Goal: Information Seeking & Learning: Find specific fact

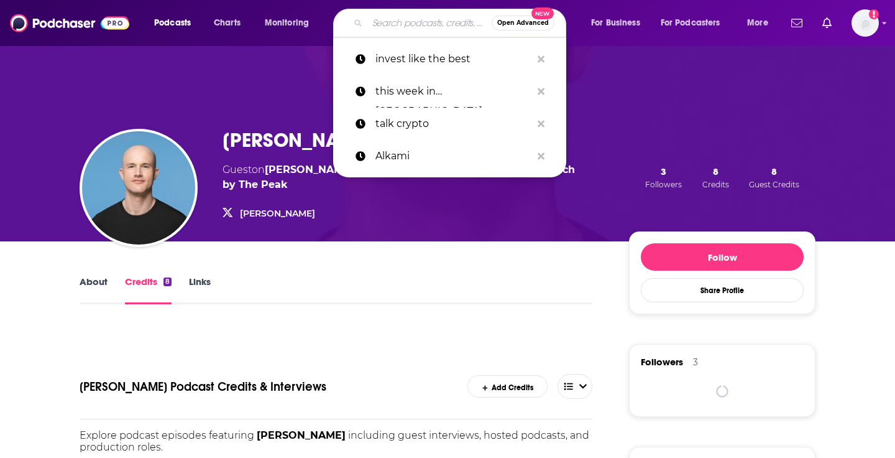
click at [397, 21] on input "Search podcasts, credits, & more..." at bounding box center [429, 23] width 124 height 20
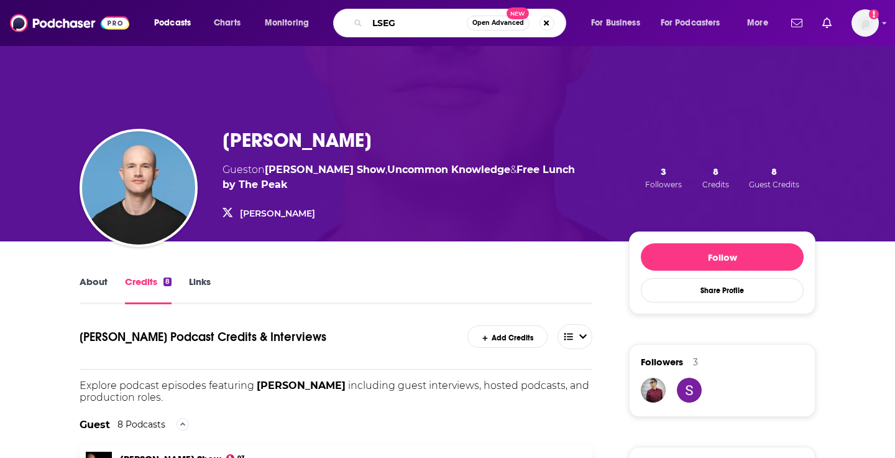
click at [379, 27] on input "LSEG" at bounding box center [416, 23] width 99 height 20
drag, startPoint x: 419, startPoint y: 24, endPoint x: 297, endPoint y: 25, distance: 121.8
click at [297, 25] on div "Podcasts Charts Monitoring london stock exchange group" Open Advanced New For B…" at bounding box center [462, 23] width 635 height 29
click at [379, 21] on input "london stock exchange group"" at bounding box center [416, 23] width 99 height 20
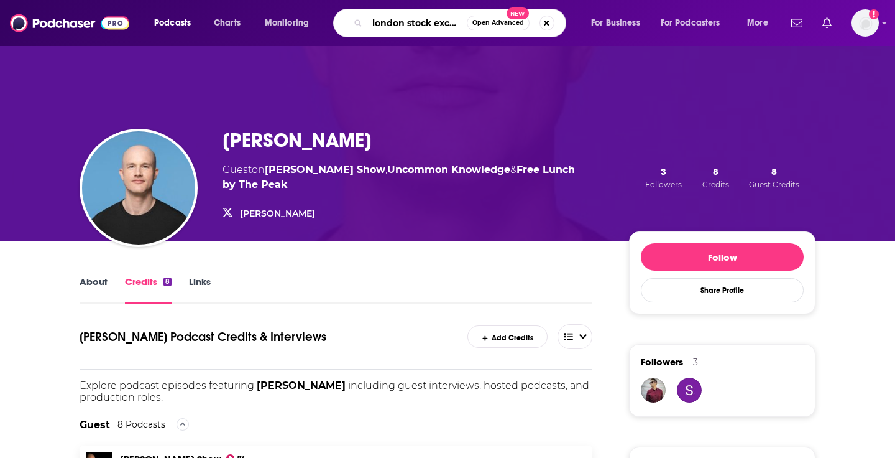
click at [379, 21] on input "london stock exchange group"" at bounding box center [416, 23] width 99 height 20
type input "alphasense"
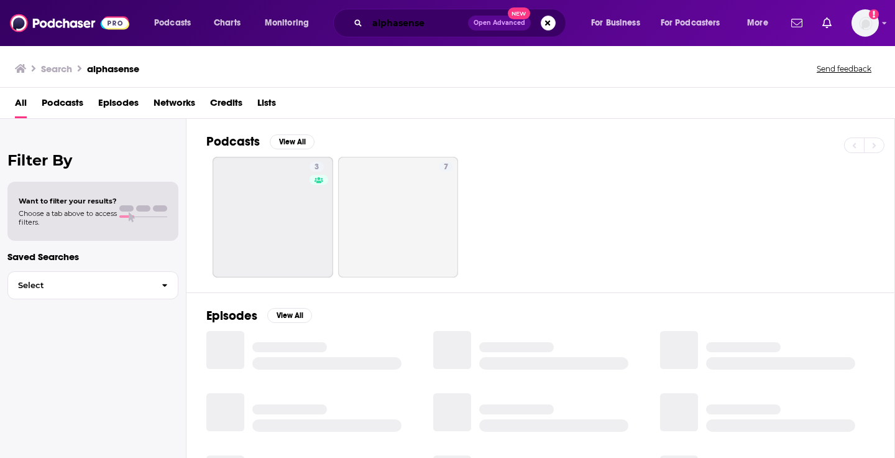
click at [389, 29] on input "alphasense" at bounding box center [417, 23] width 101 height 20
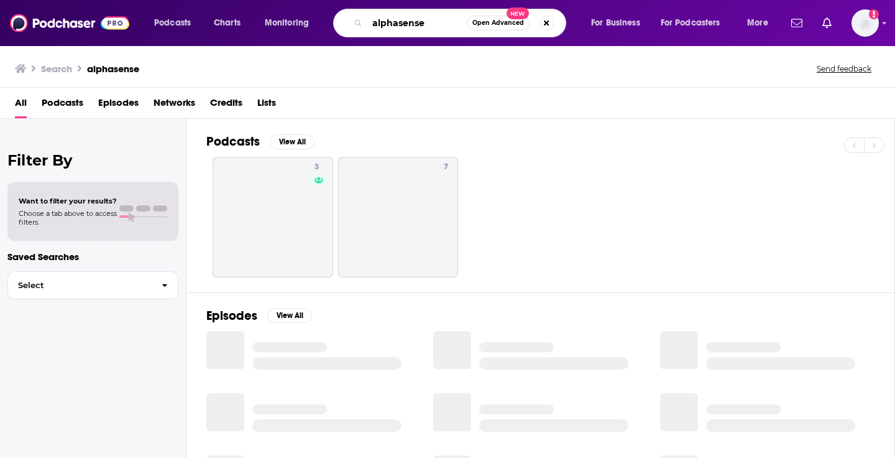
click at [389, 29] on input "alphasense" at bounding box center [416, 23] width 99 height 20
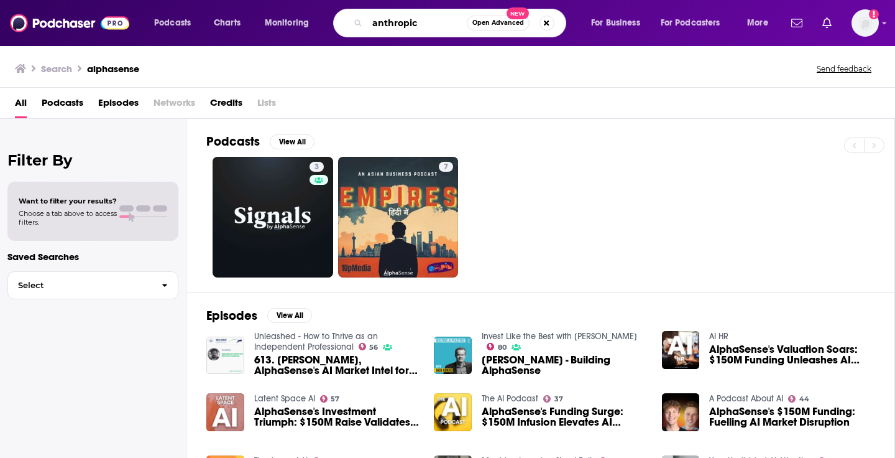
type input "anthropic"
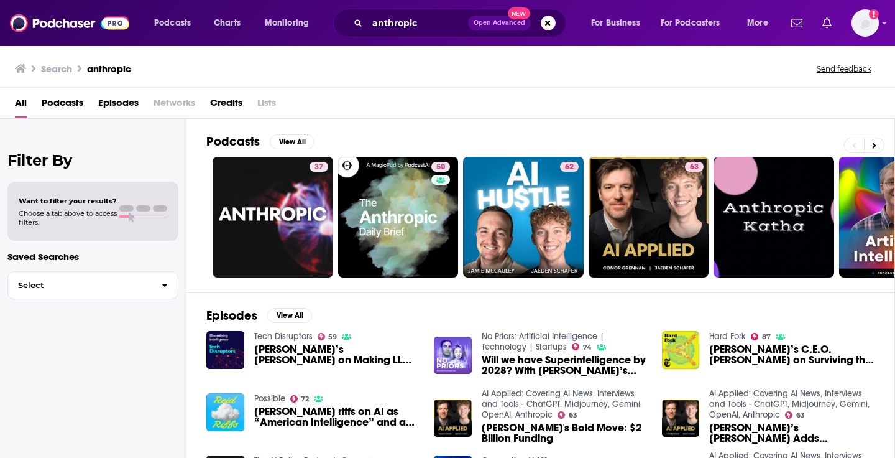
click at [77, 101] on span "Podcasts" at bounding box center [63, 105] width 42 height 25
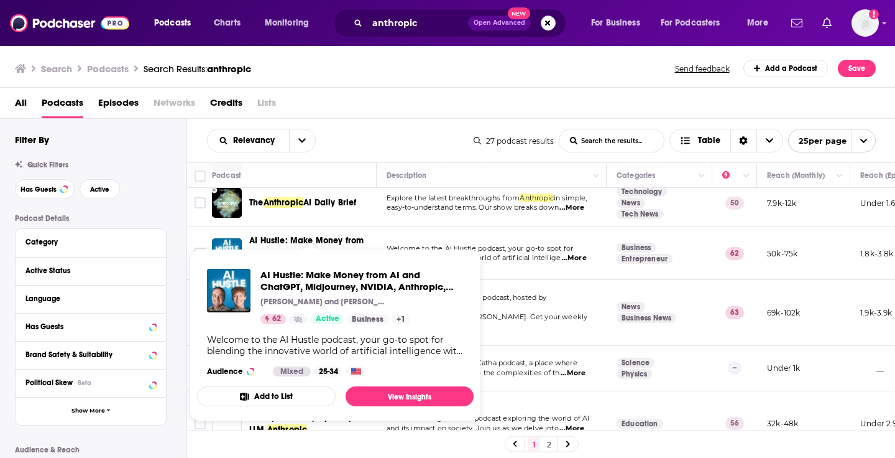
scroll to position [59, 0]
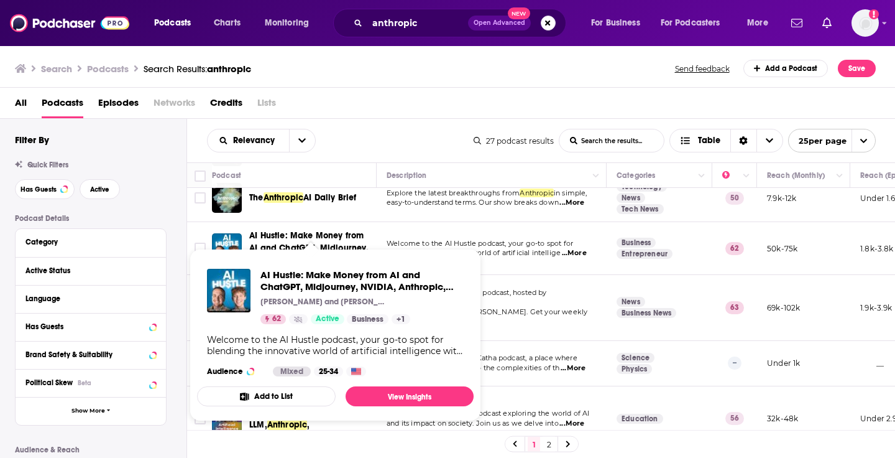
click at [402, 93] on div "All Podcasts Episodes Networks Credits Lists" at bounding box center [450, 105] width 871 height 25
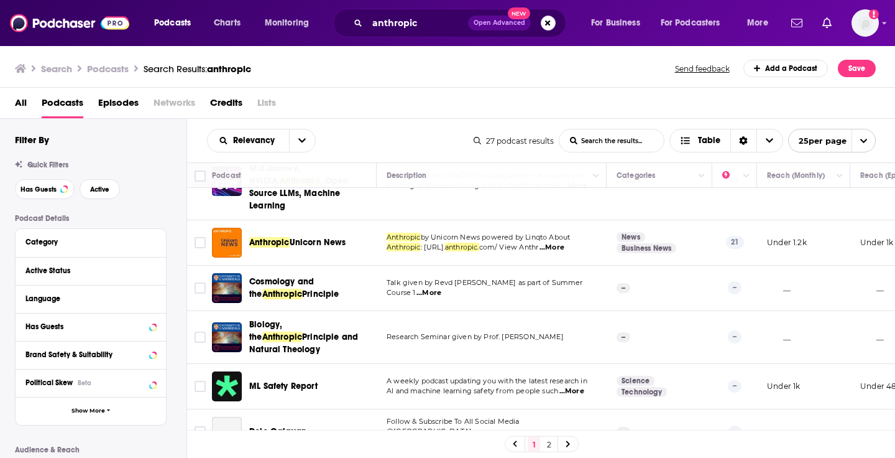
scroll to position [411, 0]
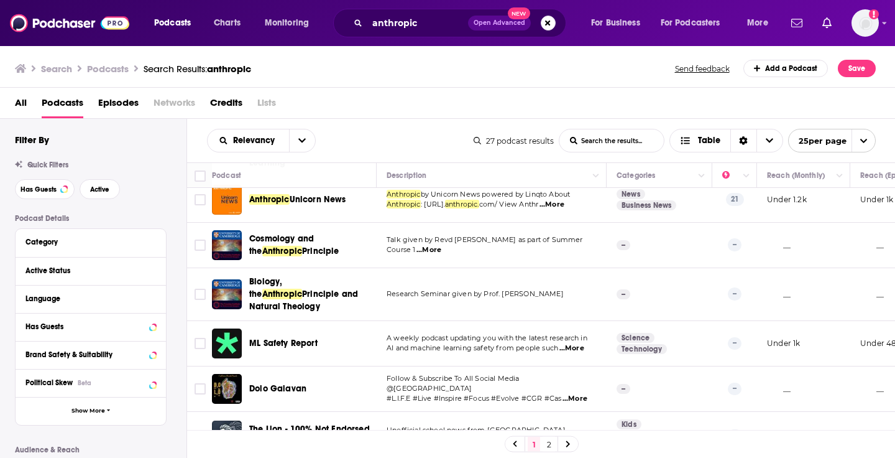
click at [129, 106] on span "Episodes" at bounding box center [118, 105] width 40 height 25
